Goal: Information Seeking & Learning: Learn about a topic

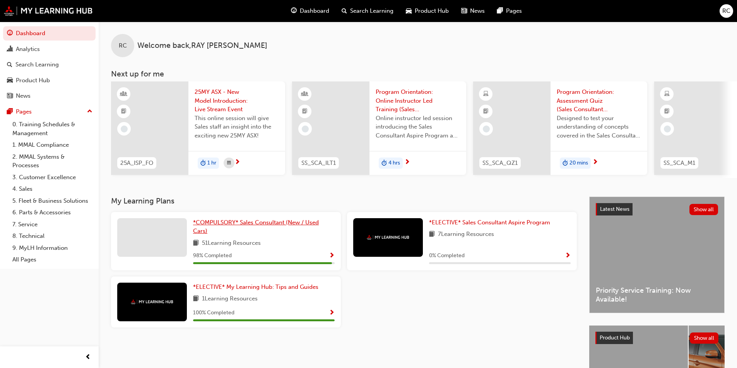
click at [288, 227] on span "*COMPULSORY* Sales Consultant (New / Used Cars)" at bounding box center [256, 227] width 126 height 16
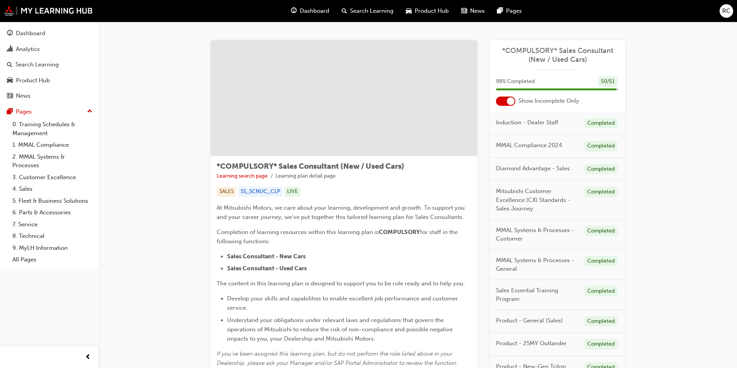
click at [510, 103] on div at bounding box center [511, 101] width 8 height 8
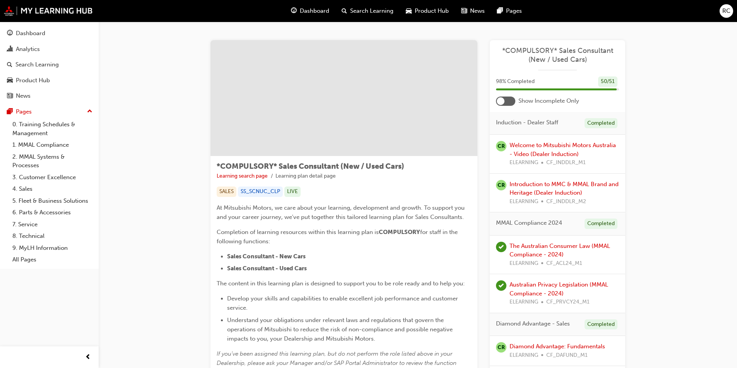
click at [510, 103] on div at bounding box center [505, 101] width 19 height 9
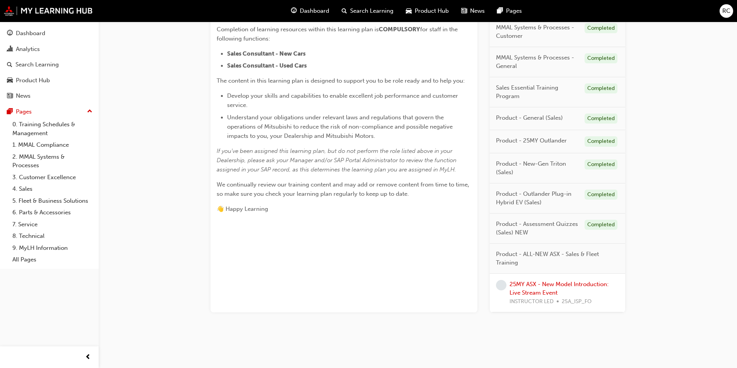
scroll to position [204, 0]
click at [542, 293] on link "25MY ASX - New Model Introduction: Live Stream Event" at bounding box center [558, 288] width 99 height 16
